Goal: Information Seeking & Learning: Find specific fact

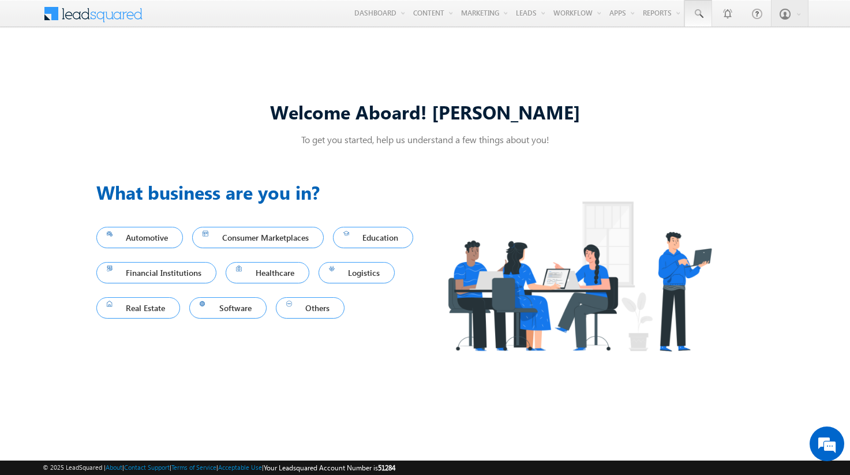
click at [699, 14] on span at bounding box center [699, 14] width 12 height 12
type input "8830529185"
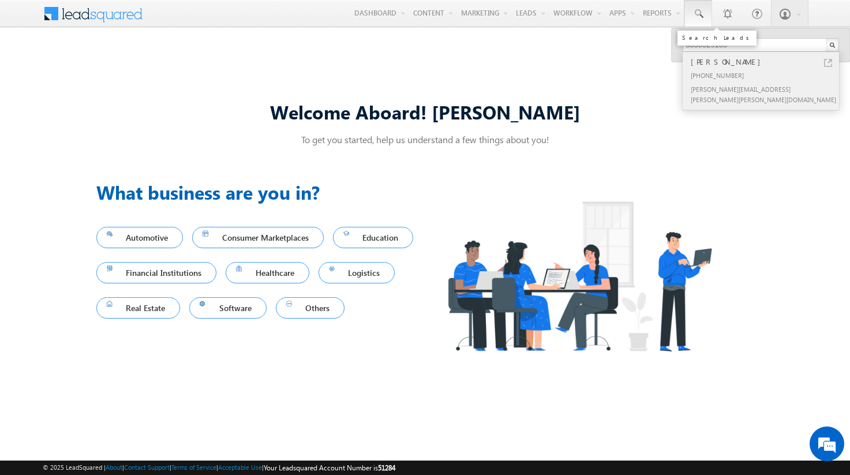
click at [766, 62] on div "[PERSON_NAME]" at bounding box center [766, 61] width 155 height 13
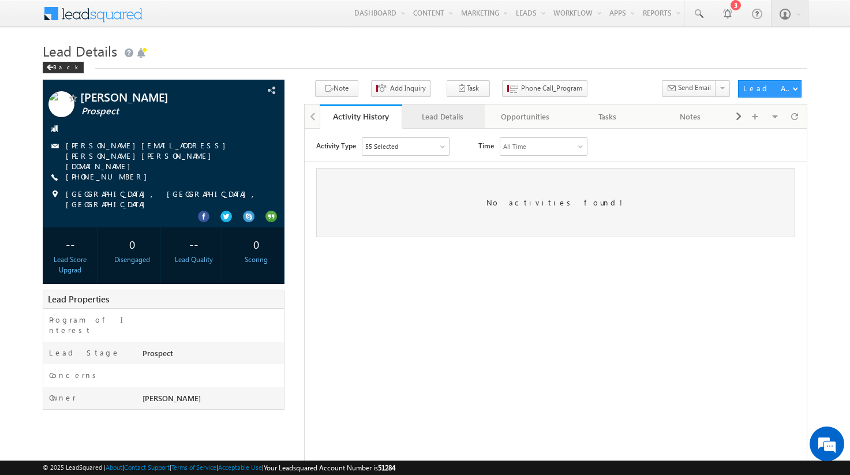
click at [443, 117] on div "Lead Details" at bounding box center [443, 117] width 63 height 14
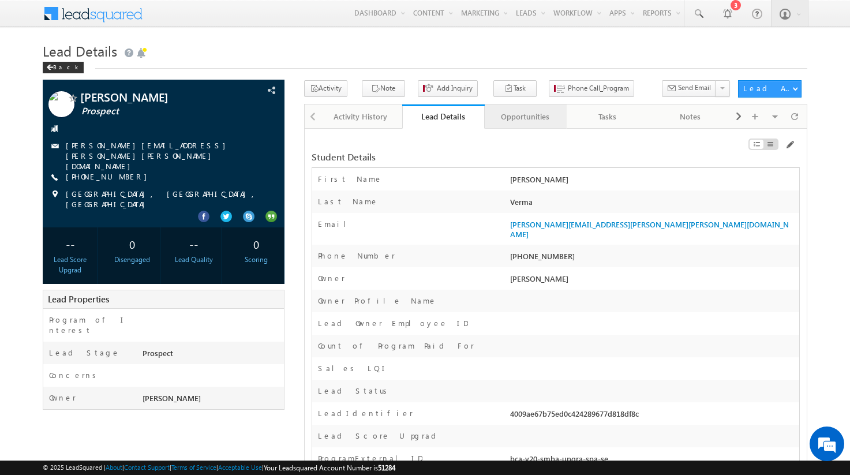
click at [525, 117] on div "Opportunities" at bounding box center [525, 117] width 63 height 14
